Goal: Check status: Check status

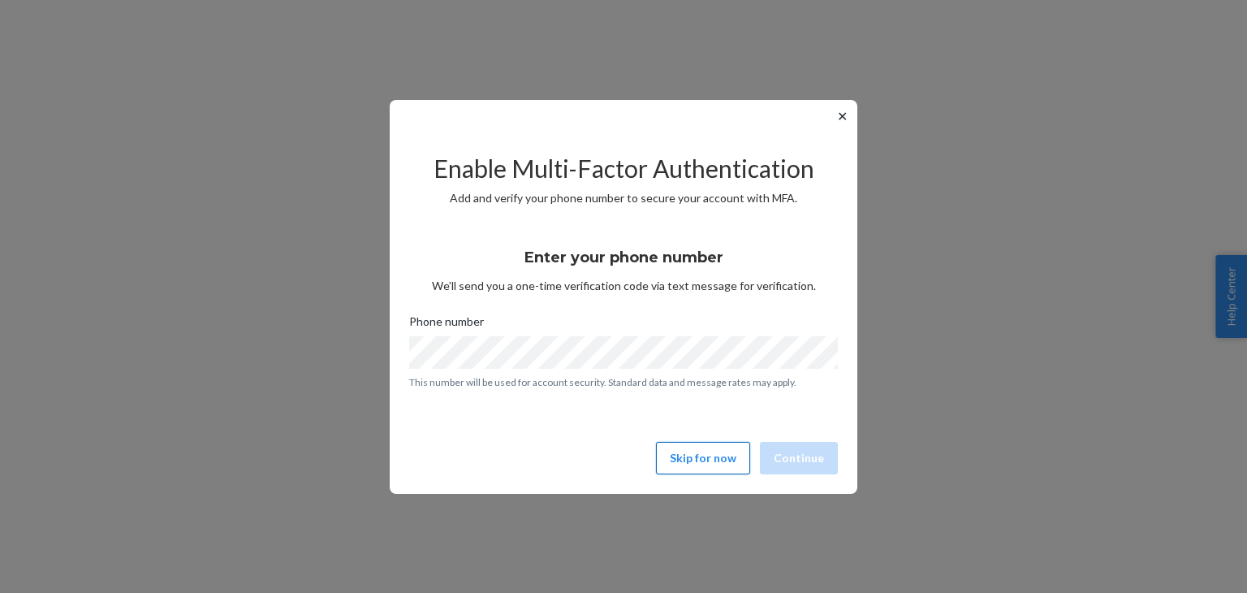
click at [706, 461] on button "Skip for now" at bounding box center [703, 458] width 94 height 32
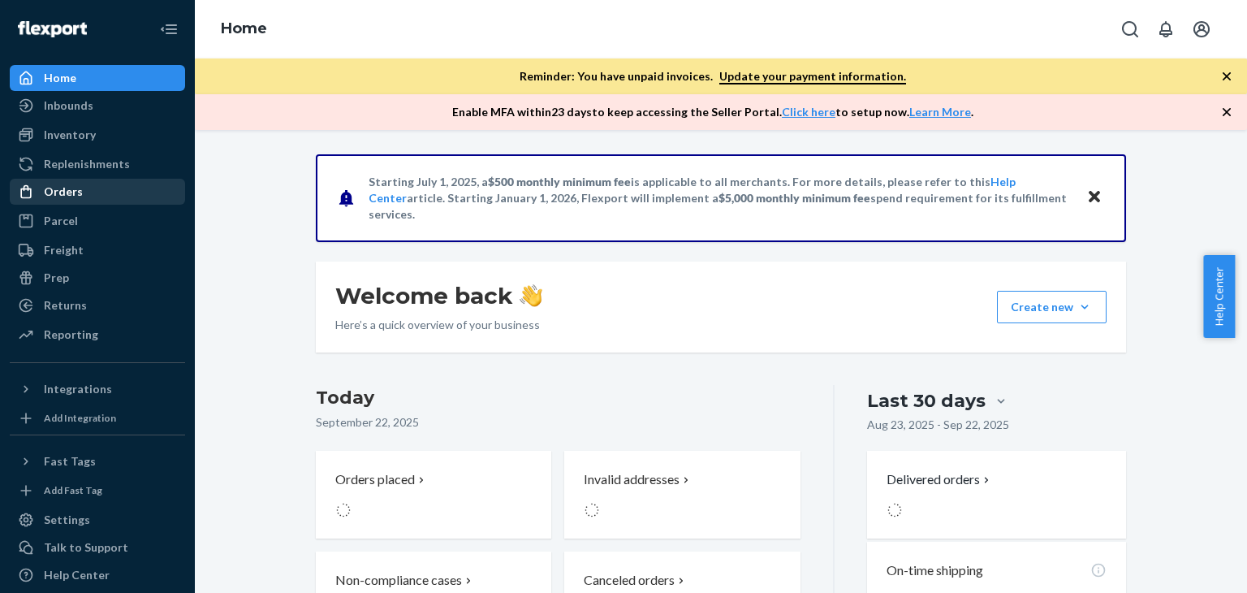
click at [95, 179] on link "Orders" at bounding box center [97, 192] width 175 height 26
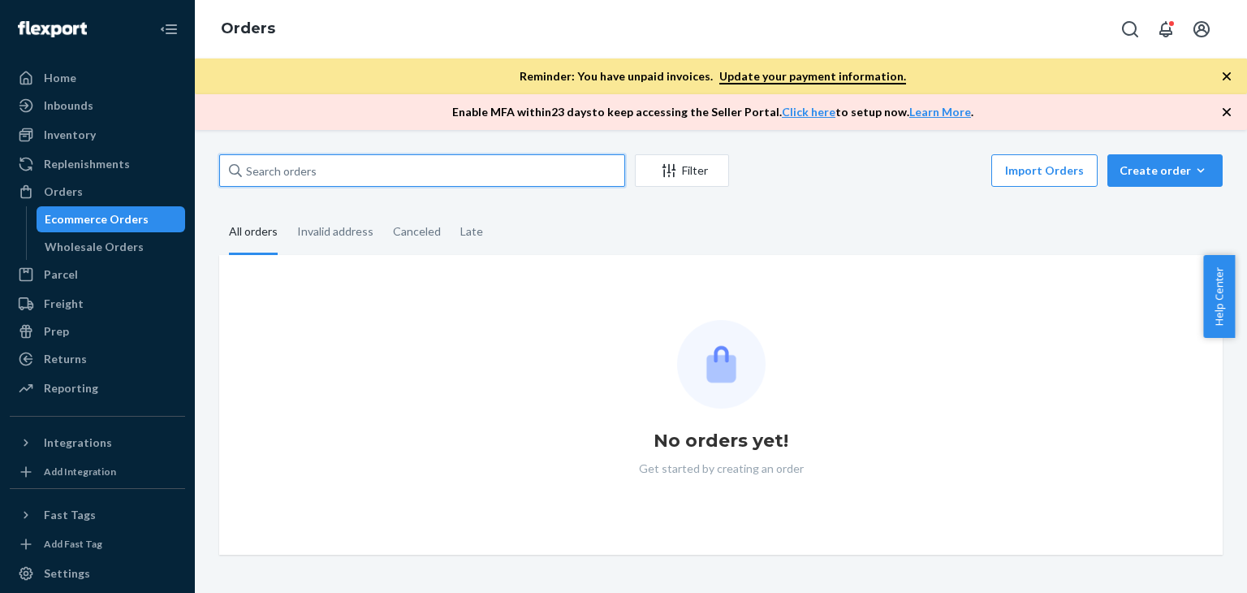
click at [348, 166] on input "text" at bounding box center [422, 170] width 406 height 32
paste input "#758532"
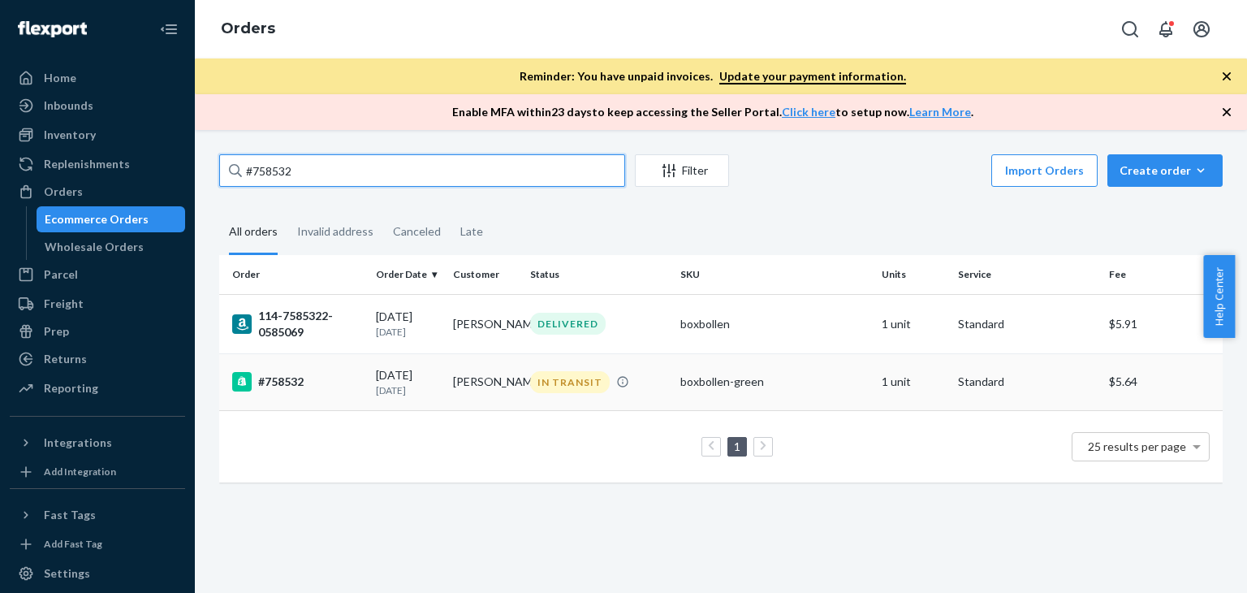
type input "#758532"
click at [640, 391] on div "IN TRANSIT" at bounding box center [599, 382] width 144 height 22
